Goal: Find specific page/section: Find specific page/section

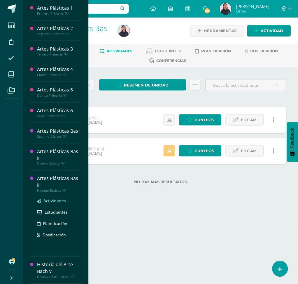
click at [46, 198] on span "Actividades" at bounding box center [55, 201] width 22 height 6
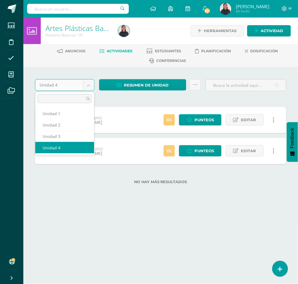
click at [88, 80] on body "Estudiantes Disciplina Asistencia Mis cursos Archivos Soporte Ayuda Reportar un…" at bounding box center [149, 101] width 298 height 203
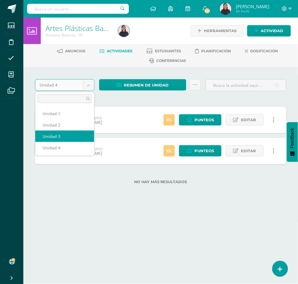
select select "Unidad 3"
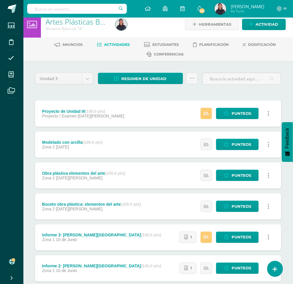
scroll to position [7, 0]
